Goal: Task Accomplishment & Management: Use online tool/utility

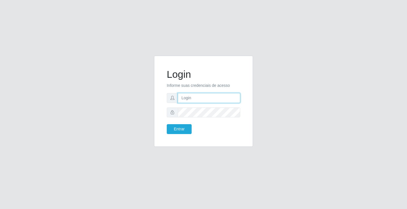
click at [193, 97] on input "text" at bounding box center [209, 98] width 62 height 10
type input "zivaneide@ideal"
click at [167, 124] on button "Entrar" at bounding box center [179, 129] width 25 height 10
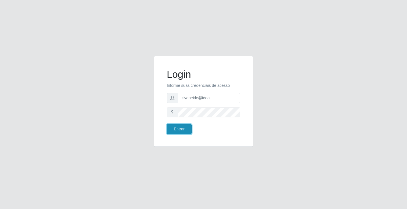
click at [189, 129] on button "Entrar" at bounding box center [179, 129] width 25 height 10
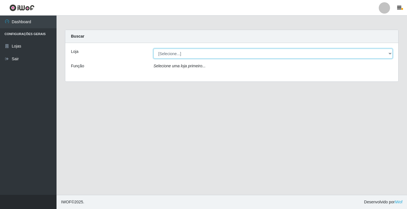
click at [391, 51] on select "[Selecione...] Ideal - Conceição" at bounding box center [273, 54] width 239 height 10
select select "231"
click at [154, 49] on select "[Selecione...] Ideal - Conceição" at bounding box center [273, 54] width 239 height 10
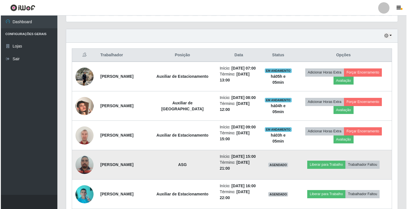
scroll to position [186, 0]
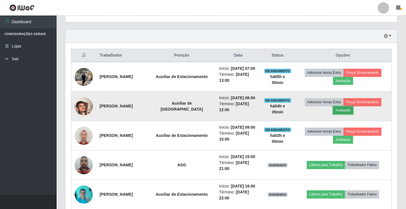
click at [347, 111] on button "Avaliação" at bounding box center [343, 110] width 20 height 8
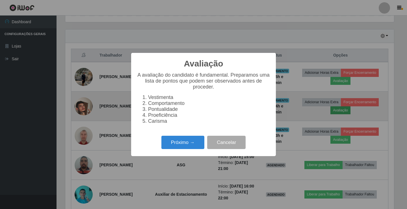
scroll to position [117, 329]
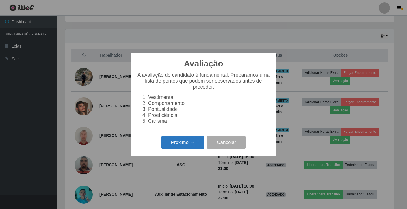
click at [177, 142] on button "Próximo →" at bounding box center [182, 142] width 43 height 13
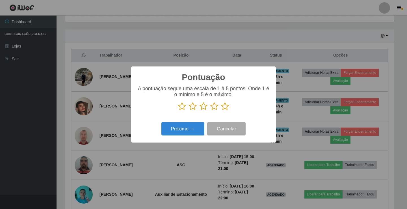
scroll to position [282602, 282391]
click at [214, 108] on icon at bounding box center [214, 106] width 8 height 8
click at [210, 111] on input "radio" at bounding box center [210, 111] width 0 height 0
click at [189, 129] on button "Próximo →" at bounding box center [182, 128] width 43 height 13
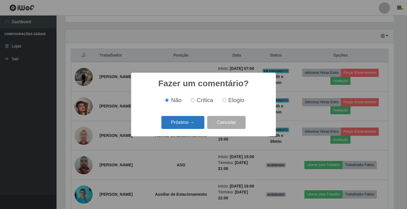
click at [189, 126] on button "Próximo →" at bounding box center [182, 122] width 43 height 13
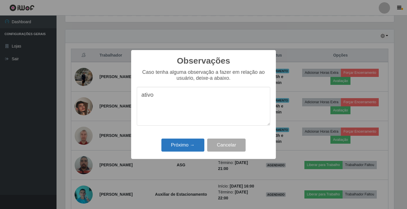
type textarea "ativo"
click at [181, 146] on button "Próximo →" at bounding box center [182, 145] width 43 height 13
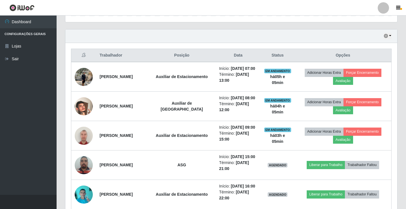
scroll to position [117, 332]
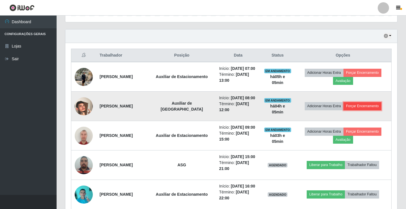
click at [362, 103] on button "Forçar Encerramento" at bounding box center [362, 106] width 38 height 8
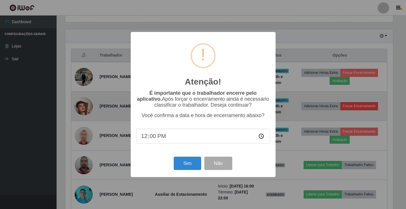
scroll to position [117, 329]
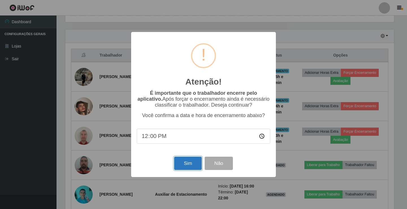
click at [180, 163] on button "Sim" at bounding box center [187, 163] width 27 height 13
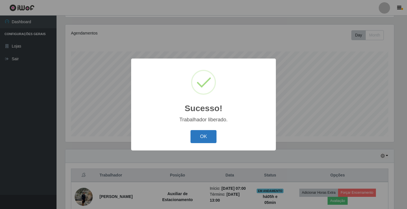
click at [211, 139] on button "OK" at bounding box center [204, 136] width 26 height 13
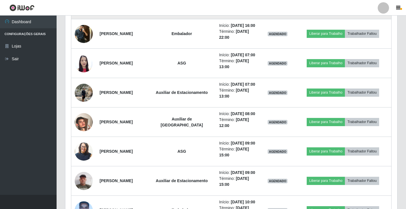
scroll to position [242, 0]
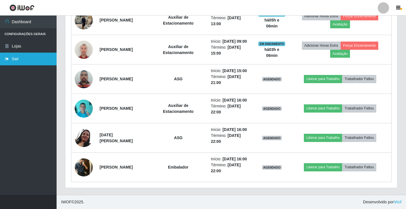
click at [44, 61] on link "Sair" at bounding box center [28, 59] width 57 height 13
